Goal: Task Accomplishment & Management: Manage account settings

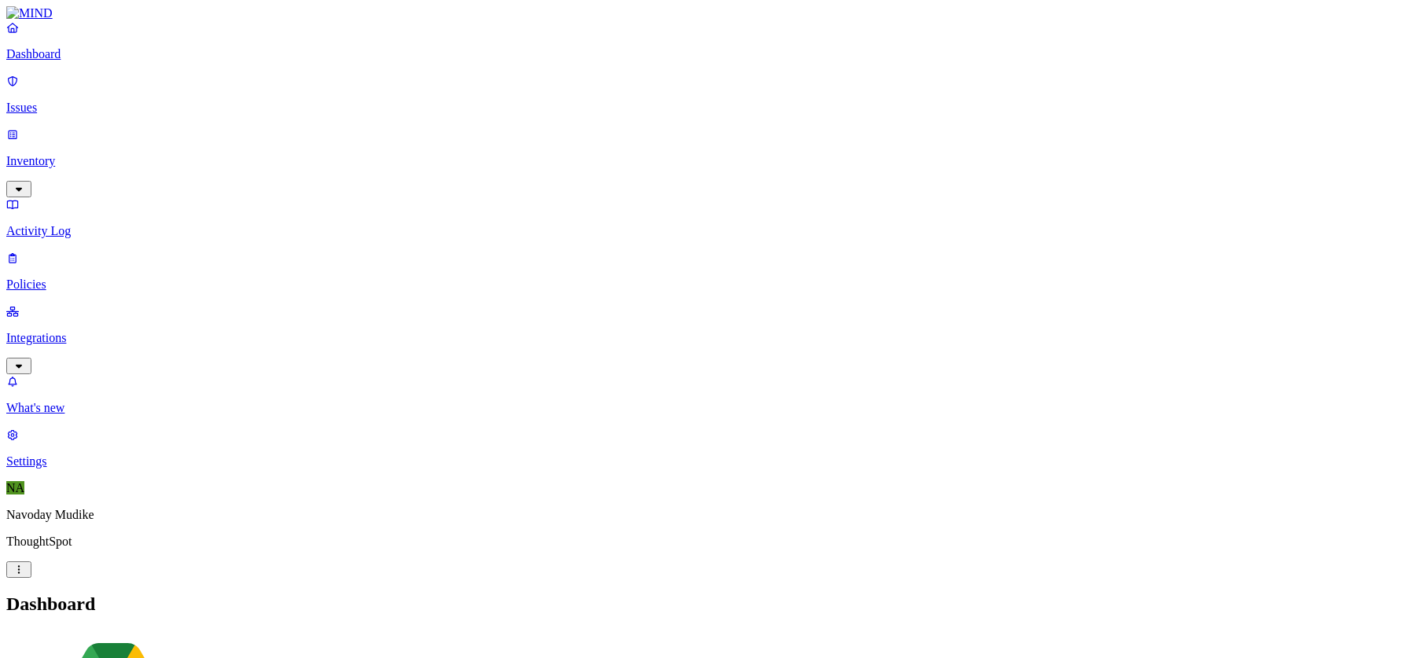
click at [25, 361] on icon "button" at bounding box center [19, 366] width 13 height 10
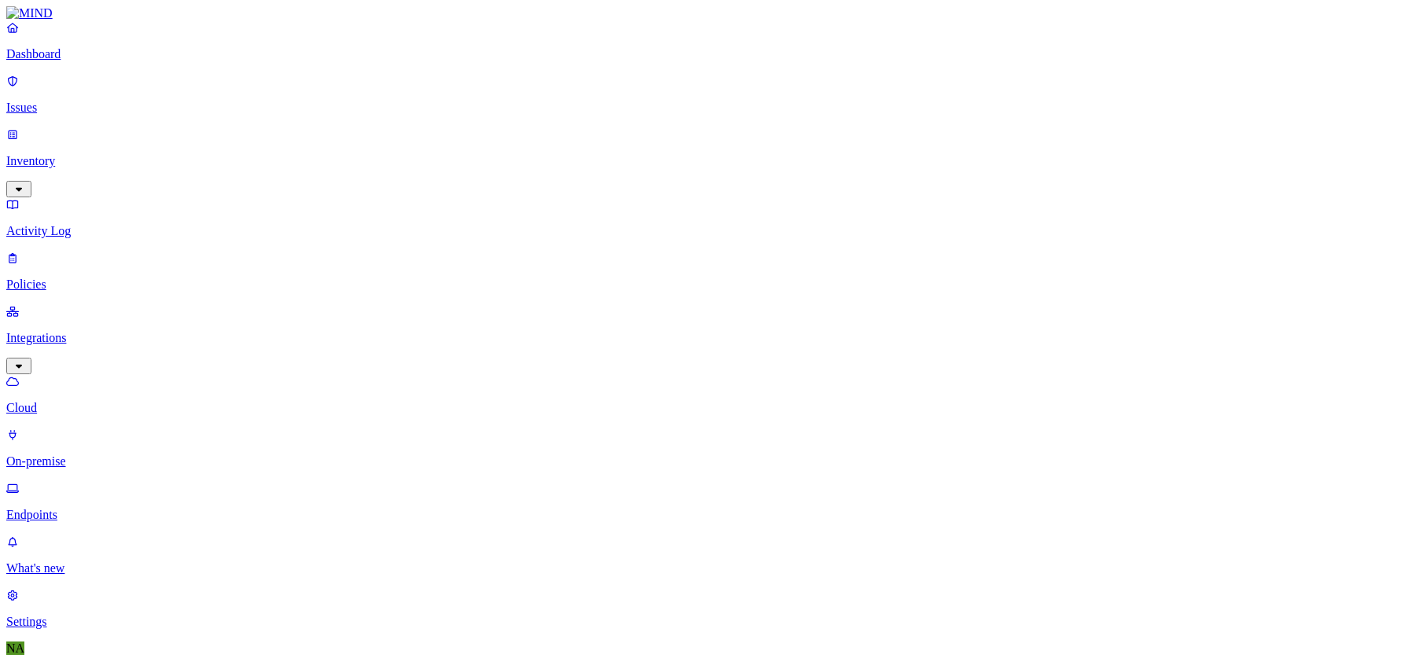
click at [89, 508] on p "Endpoints" at bounding box center [703, 515] width 1395 height 14
click at [86, 567] on p "What's new" at bounding box center [703, 568] width 1395 height 14
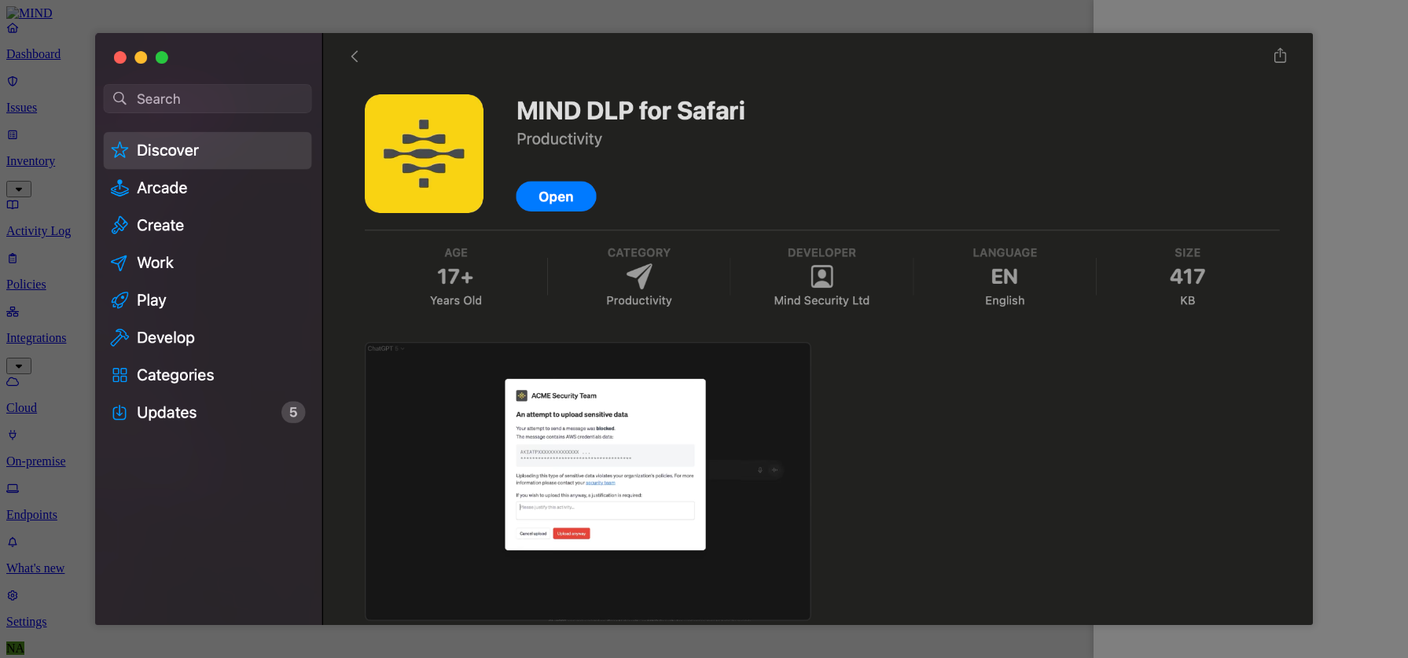
click at [1034, 24] on div at bounding box center [704, 329] width 1408 height 658
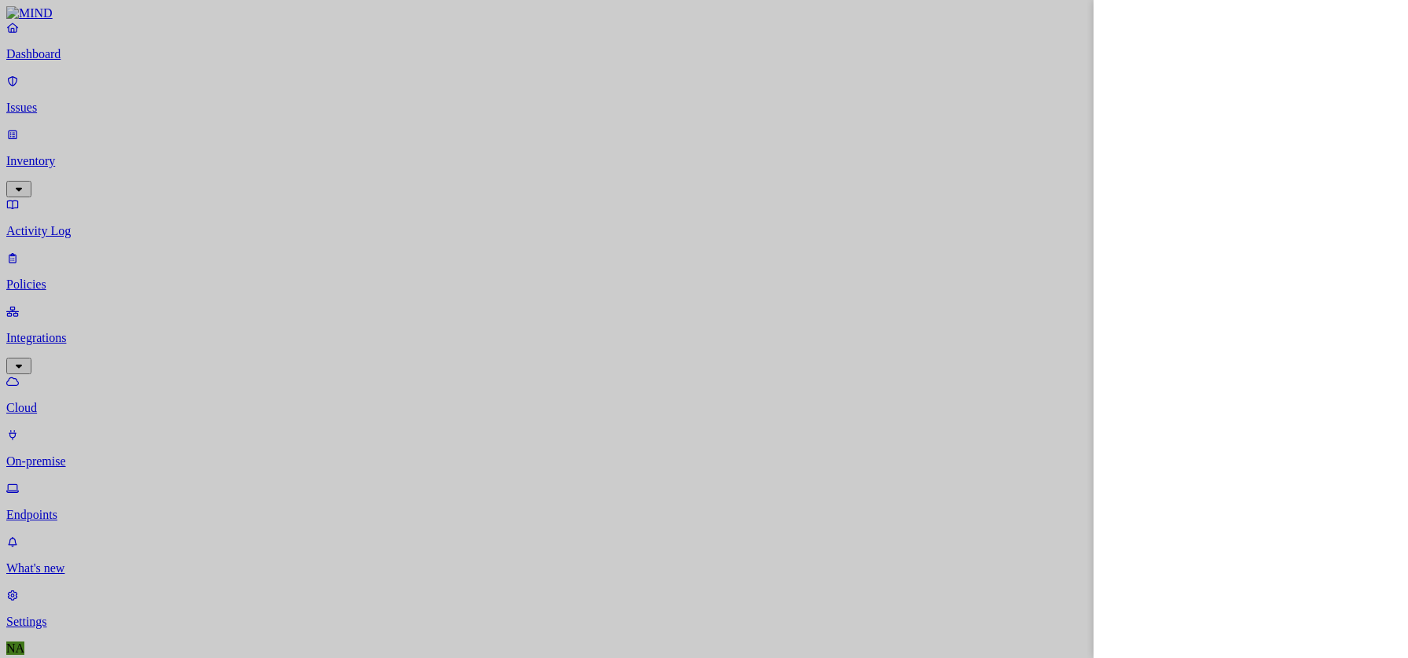
click at [67, 169] on div at bounding box center [704, 329] width 1408 height 658
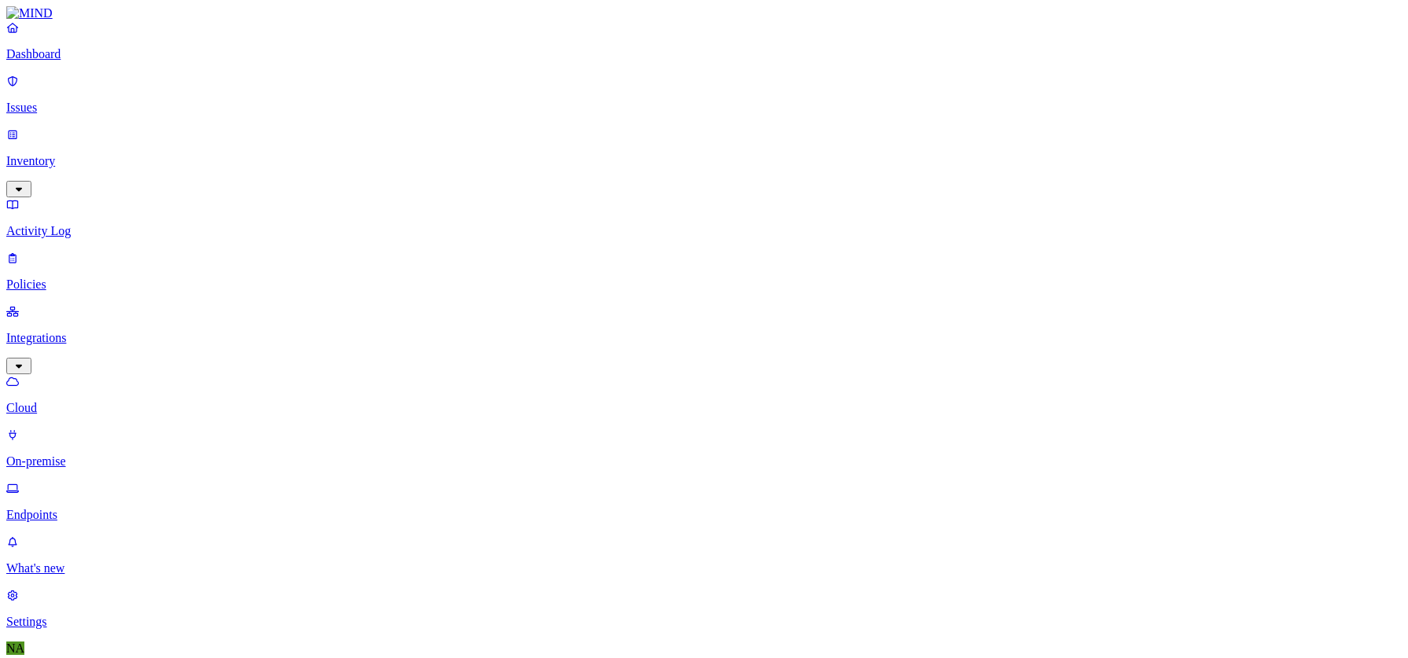
click at [53, 277] on p "Policies" at bounding box center [703, 284] width 1395 height 14
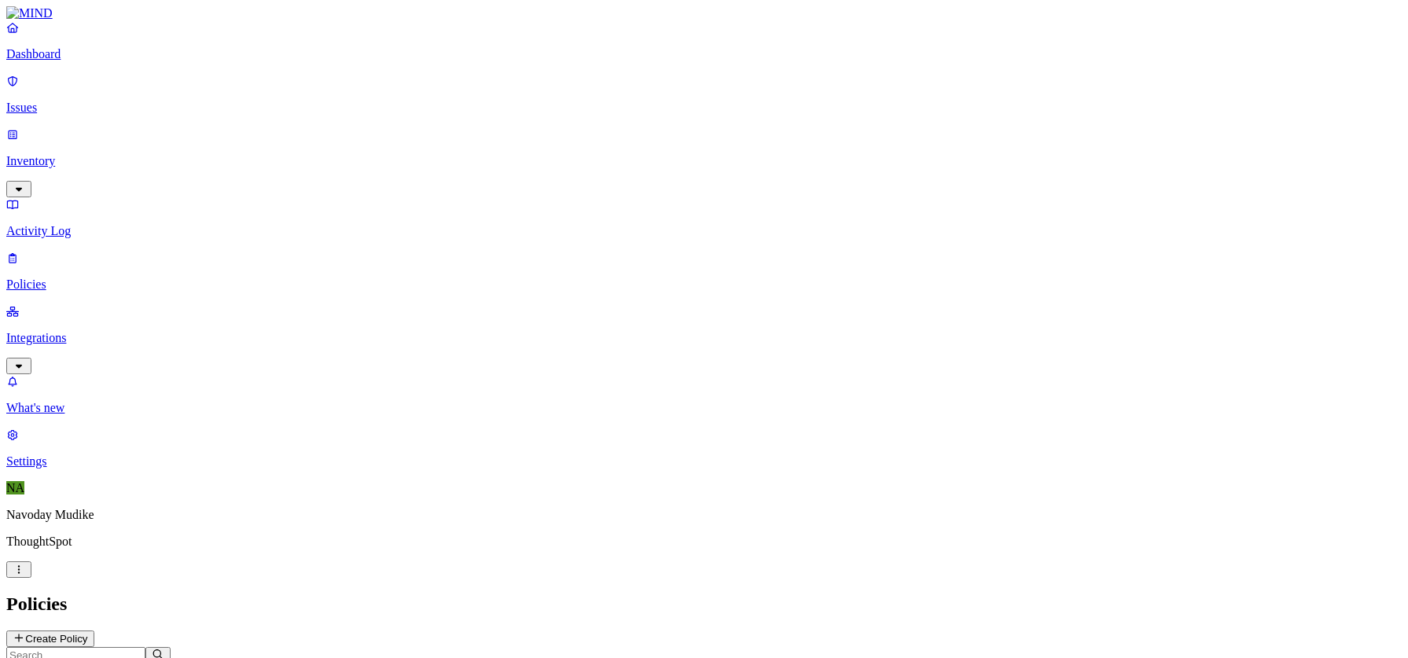
click at [60, 101] on p "Issues" at bounding box center [703, 108] width 1395 height 14
click at [25, 184] on icon "button" at bounding box center [19, 189] width 13 height 10
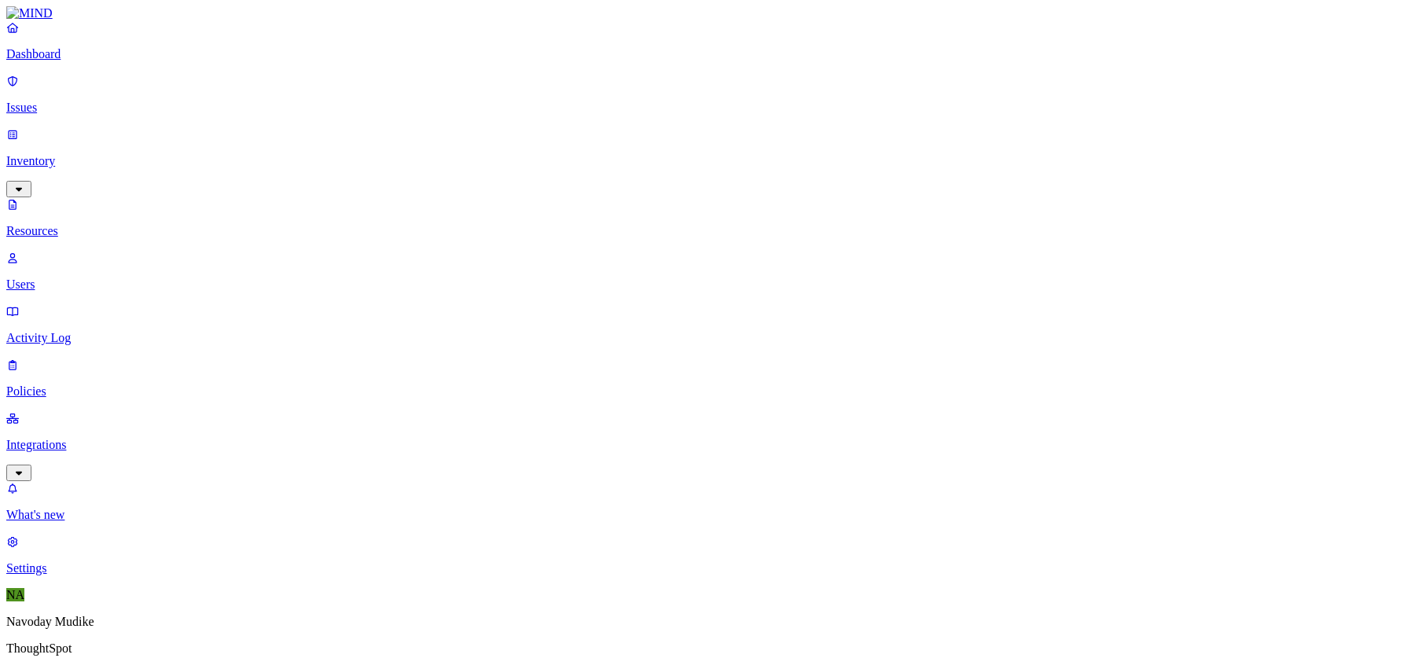
click at [69, 277] on p "Users" at bounding box center [703, 284] width 1395 height 14
click at [25, 468] on icon "button" at bounding box center [19, 473] width 13 height 10
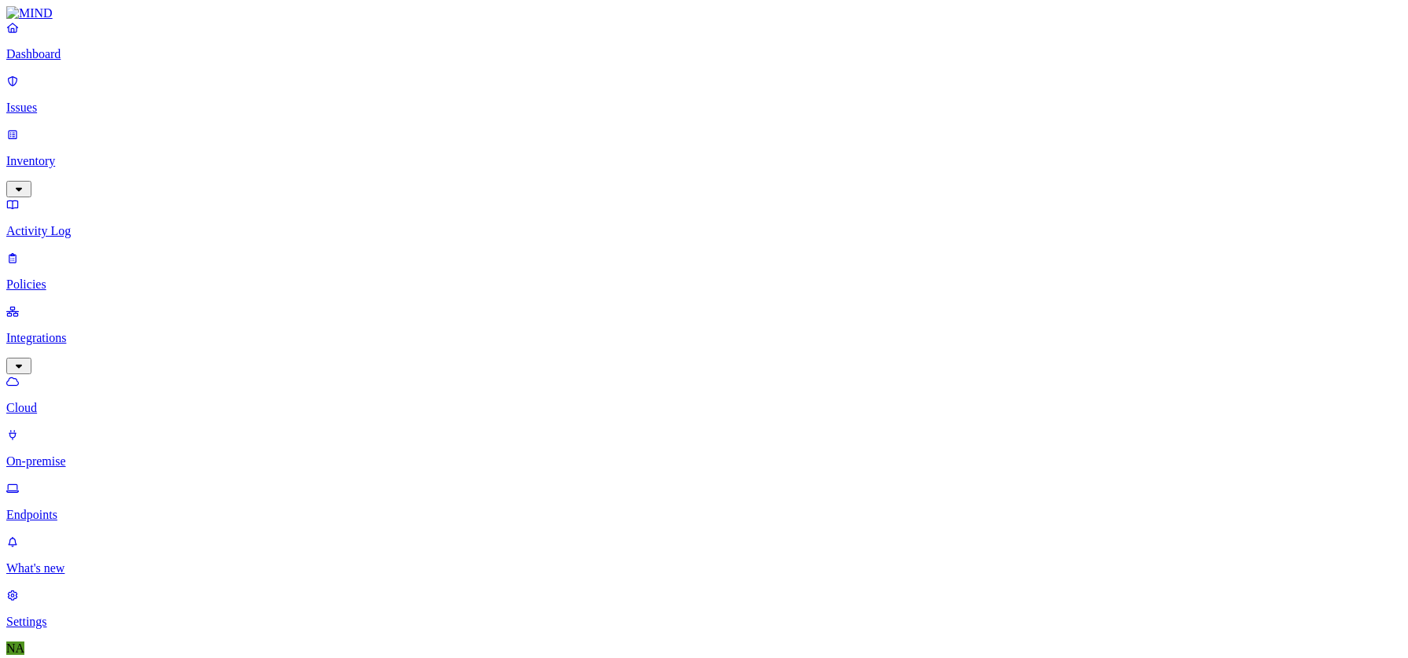
click at [76, 61] on p "Dashboard" at bounding box center [703, 54] width 1395 height 14
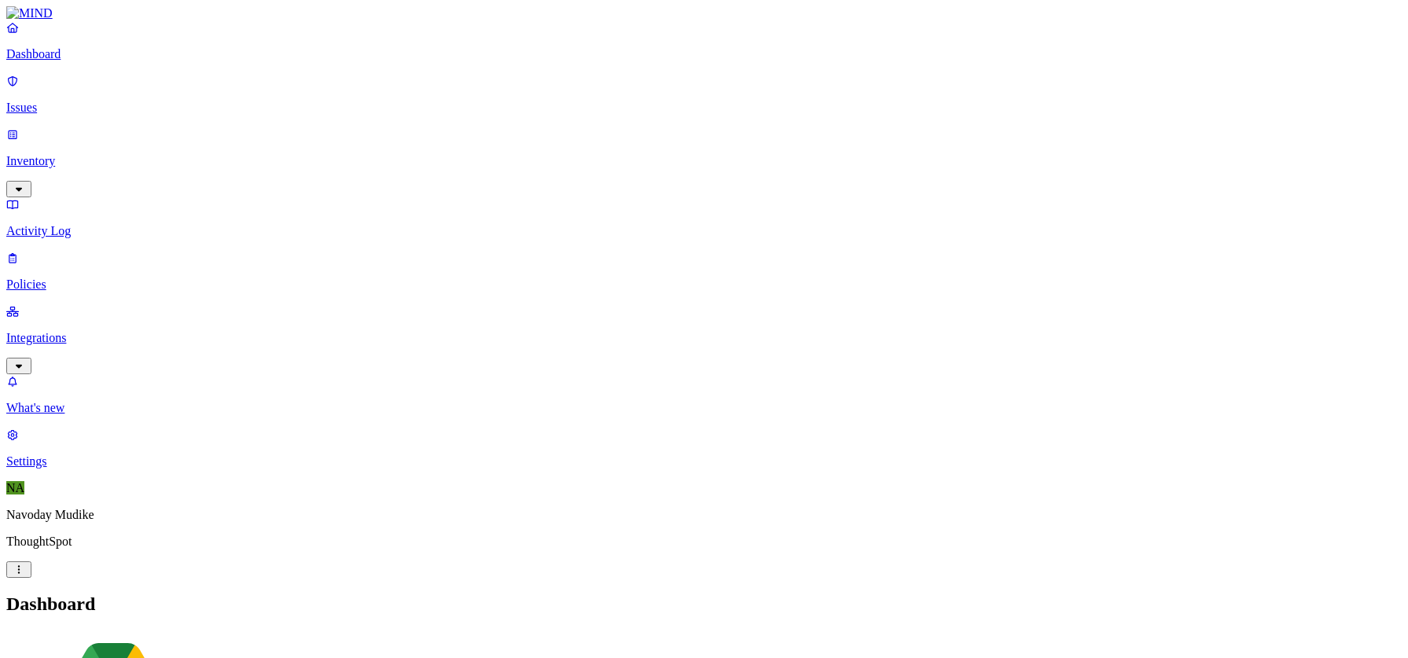
click at [96, 415] on link "What's new" at bounding box center [703, 394] width 1395 height 41
click at [136, 304] on link "Integrations" at bounding box center [703, 338] width 1395 height 68
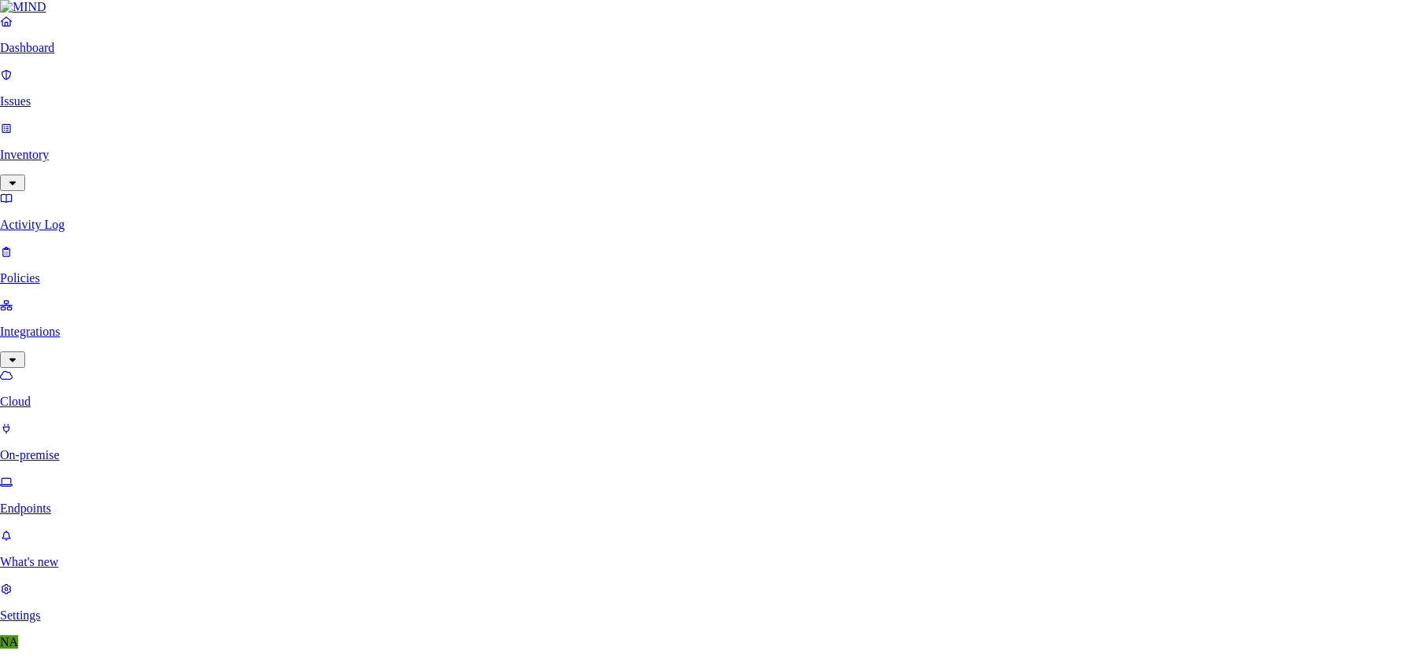
type input "sales"
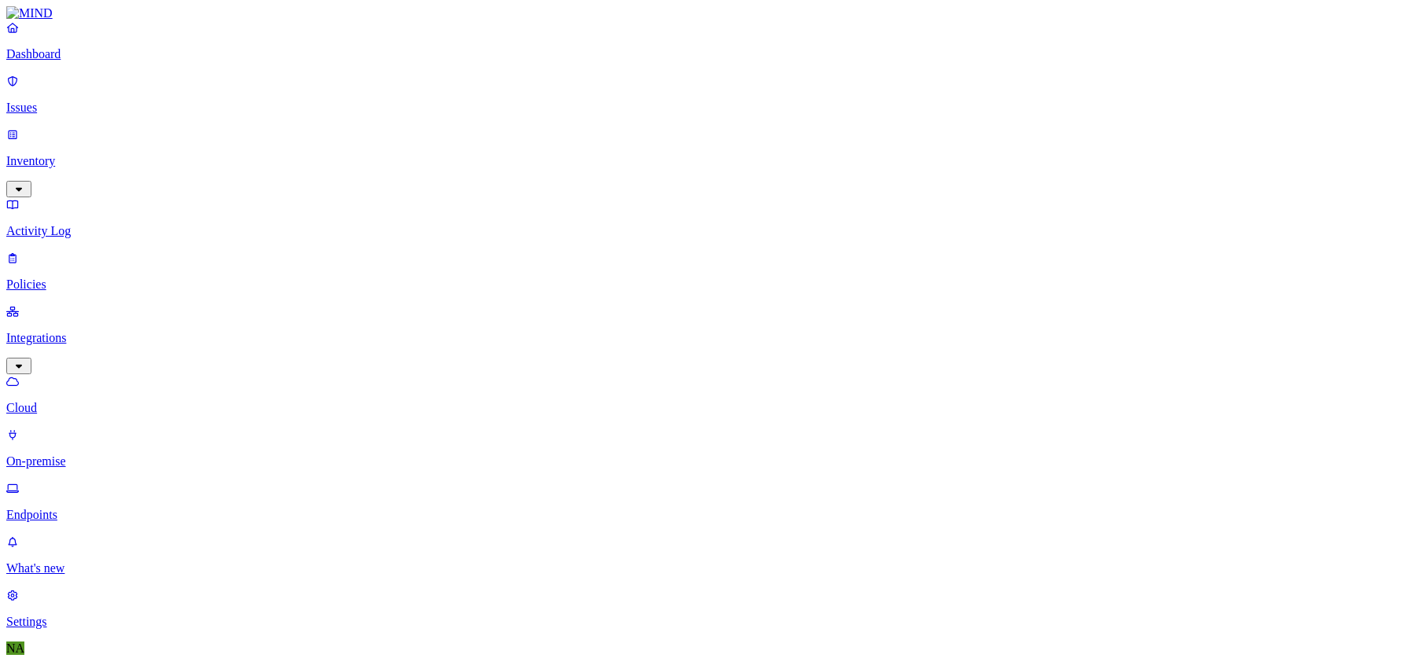
click at [68, 615] on p "Settings" at bounding box center [703, 622] width 1395 height 14
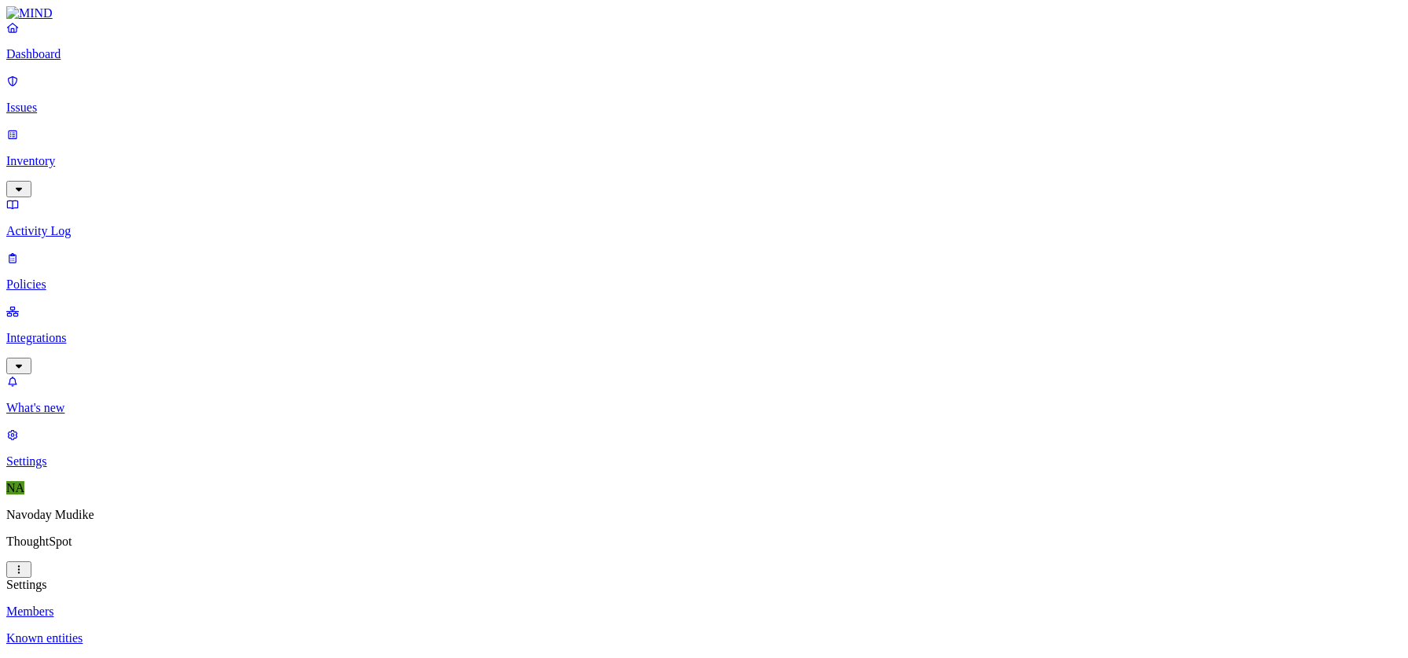
scroll to position [7, 0]
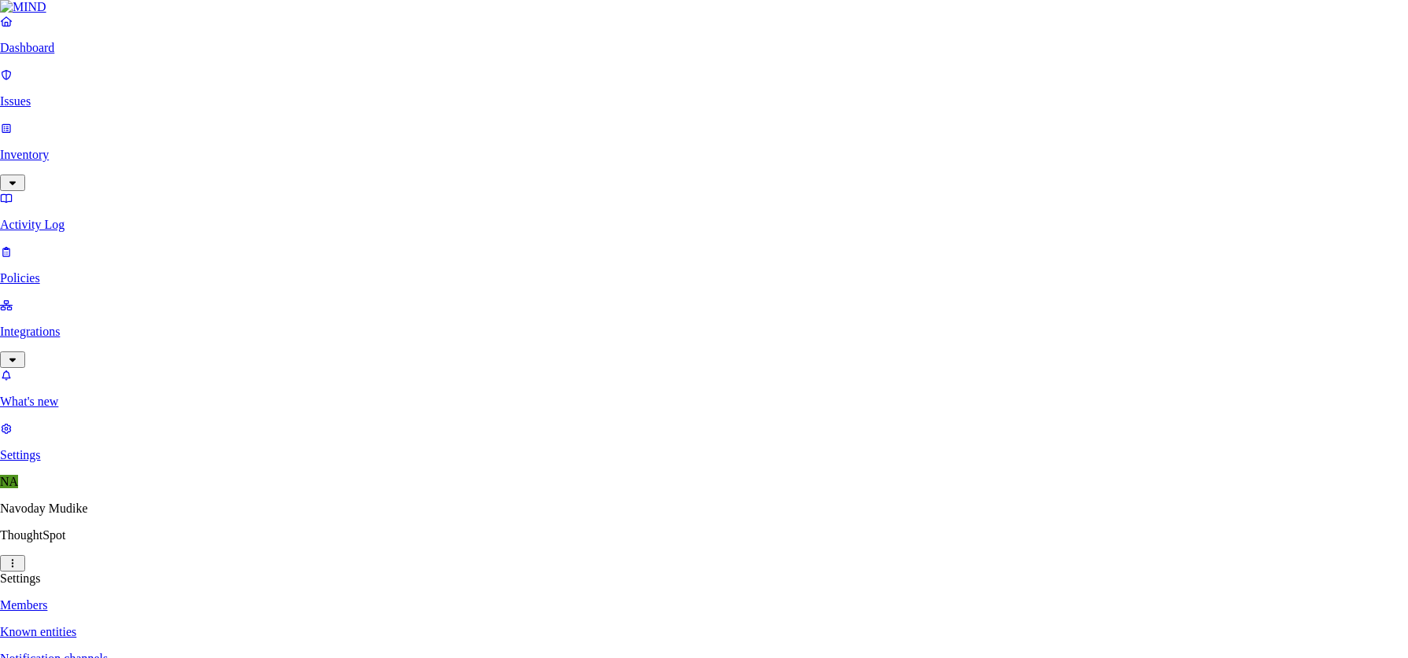
paste input "[PERSON_NAME][EMAIL_ADDRESS][PERSON_NAME][DOMAIN_NAME]"
type input "[PERSON_NAME][EMAIL_ADDRESS][PERSON_NAME][DOMAIN_NAME]"
